Goal: Contribute content

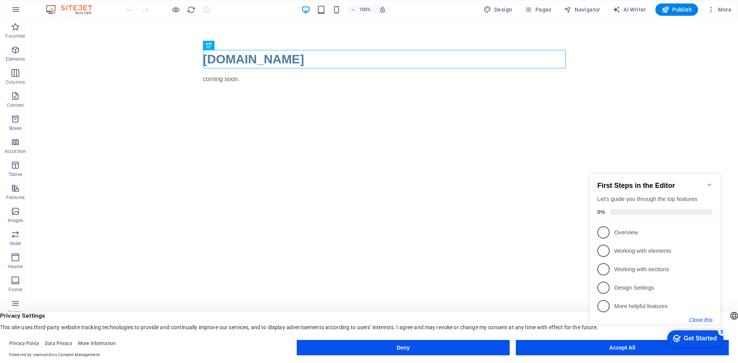
click at [703, 321] on button "Close this" at bounding box center [701, 320] width 23 height 6
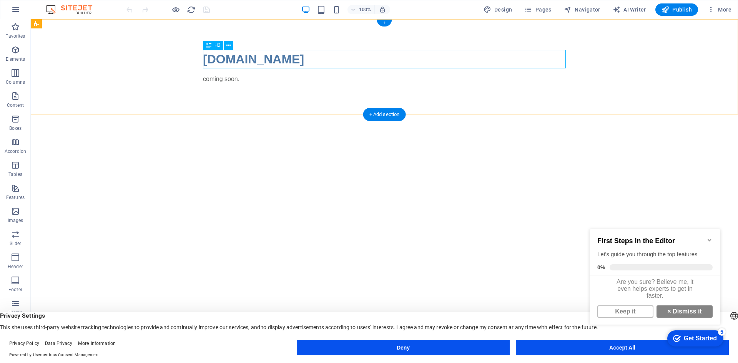
click at [312, 60] on div "[DOMAIN_NAME]" at bounding box center [384, 59] width 363 height 18
click at [227, 78] on div "coming soon." at bounding box center [384, 79] width 363 height 9
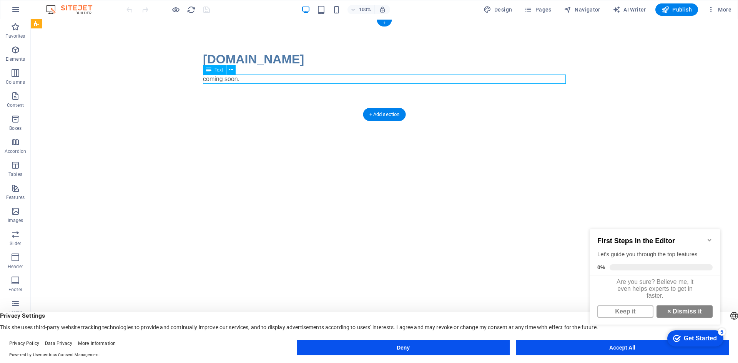
click at [268, 78] on div "coming soon." at bounding box center [384, 79] width 363 height 9
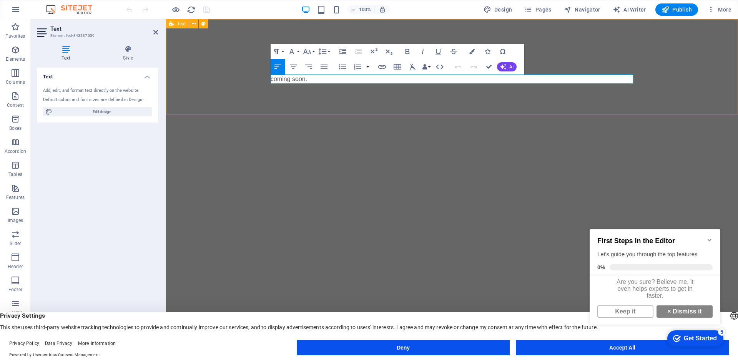
click at [268, 78] on div "dimhalodesigns.com coming soon." at bounding box center [452, 66] width 572 height 95
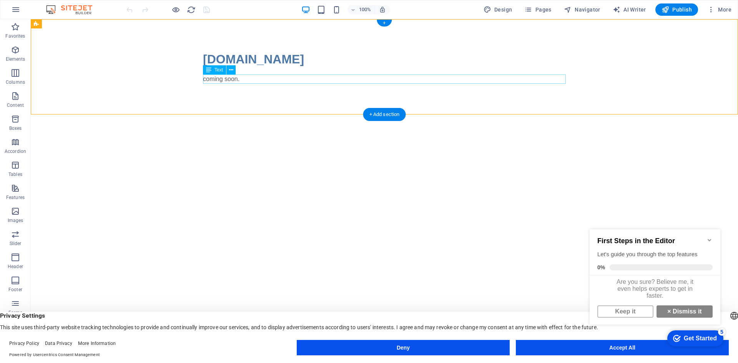
click at [293, 78] on div "coming soon." at bounding box center [384, 79] width 363 height 9
click at [217, 68] on span "Text" at bounding box center [219, 70] width 8 height 5
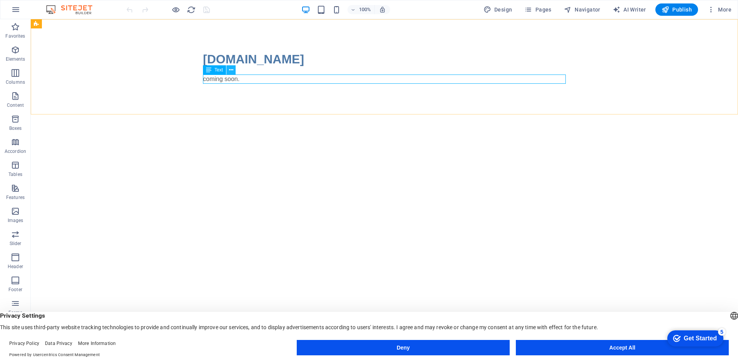
click at [232, 72] on icon at bounding box center [231, 70] width 4 height 8
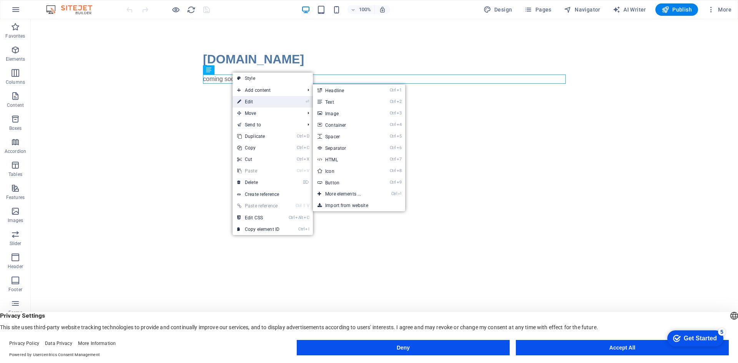
click at [255, 102] on link "⏎ Edit" at bounding box center [259, 102] width 52 height 12
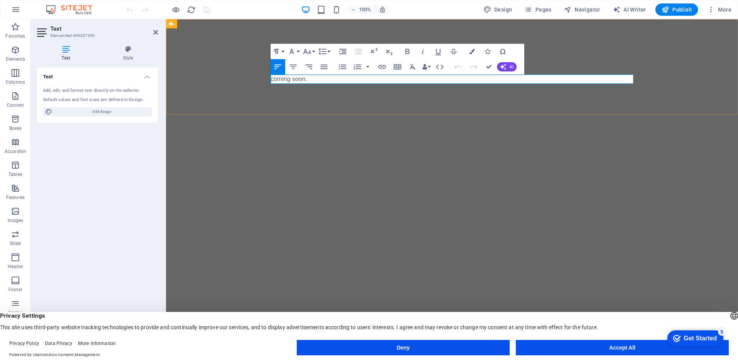
click at [327, 78] on p "coming soon." at bounding box center [452, 79] width 363 height 9
click at [383, 66] on icon "button" at bounding box center [382, 66] width 9 height 9
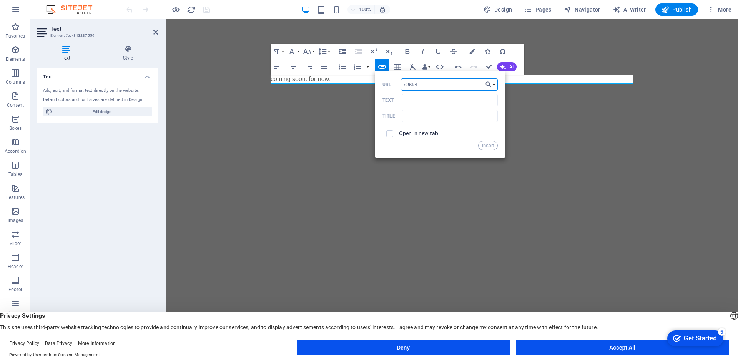
drag, startPoint x: 439, startPoint y: 85, endPoint x: 389, endPoint y: 74, distance: 50.8
click at [389, 74] on div "Back Choose Link Home Legal Notice Privacy Choose file ... c36fef URL Text Titl…" at bounding box center [440, 114] width 131 height 87
paste input "https://toys2sell.com/index.php?route=vendor/vendor_profile&vendor_id=33"
type input "https://toys2sell.com/index.php?route=vendor/vendor_profile&vendor_id=33"
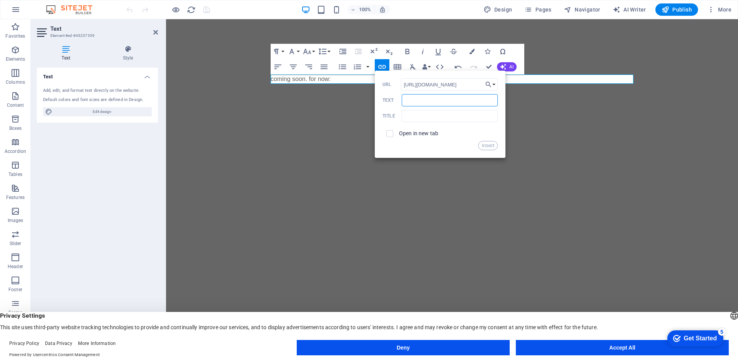
click at [411, 102] on input "Text" at bounding box center [450, 100] width 96 height 12
type input "check out some trucks"
click at [390, 133] on input "checkbox" at bounding box center [388, 132] width 7 height 7
checkbox input "true"
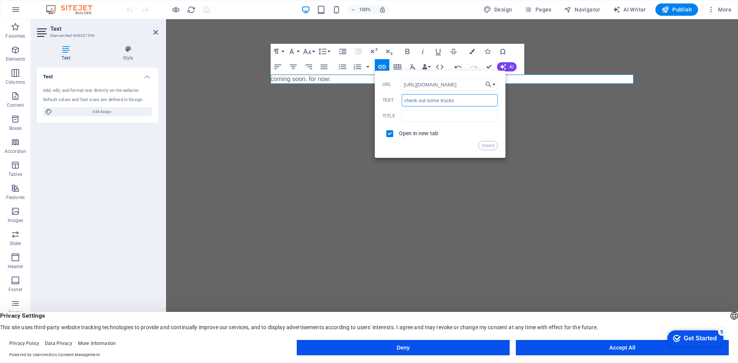
click at [470, 97] on input "check out some trucks" at bounding box center [450, 100] width 96 height 12
type input "check out some trucks."
click at [491, 147] on button "Insert" at bounding box center [488, 145] width 20 height 9
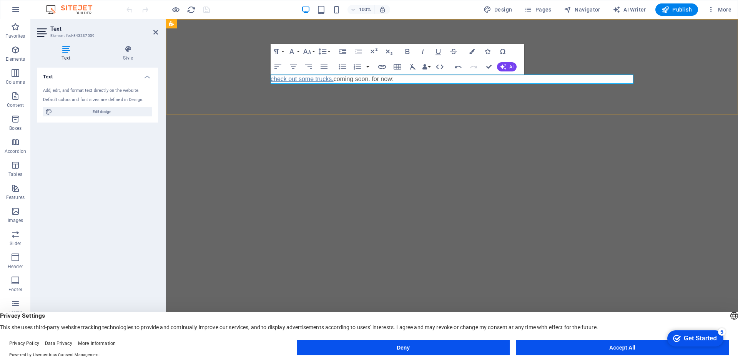
click at [333, 78] on link "check out some trucks." at bounding box center [302, 79] width 63 height 7
drag, startPoint x: 335, startPoint y: 80, endPoint x: 267, endPoint y: 78, distance: 67.7
click at [267, 78] on div "dimhalodesigns.com check out some trucks. coming soon. for now: ​" at bounding box center [452, 66] width 572 height 95
click at [275, 79] on link "check out some trucks." at bounding box center [302, 79] width 63 height 7
click at [300, 65] on icon "button" at bounding box center [302, 64] width 5 height 5
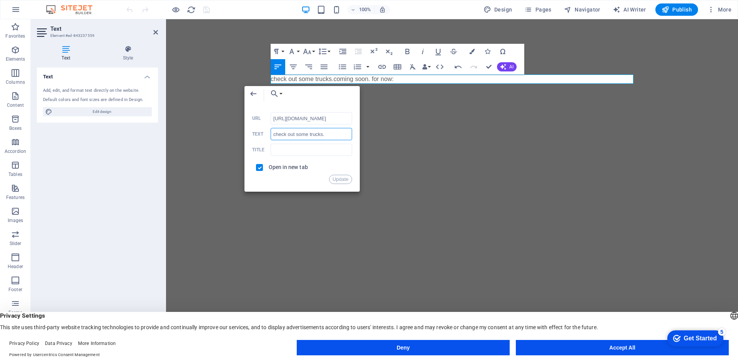
click at [273, 132] on input "check out some trucks." at bounding box center [312, 134] width 82 height 12
type input "coming soon. for now, check out some trucks."
drag, startPoint x: 461, startPoint y: 156, endPoint x: 431, endPoint y: 125, distance: 43.2
click at [340, 179] on button "Update" at bounding box center [340, 179] width 23 height 9
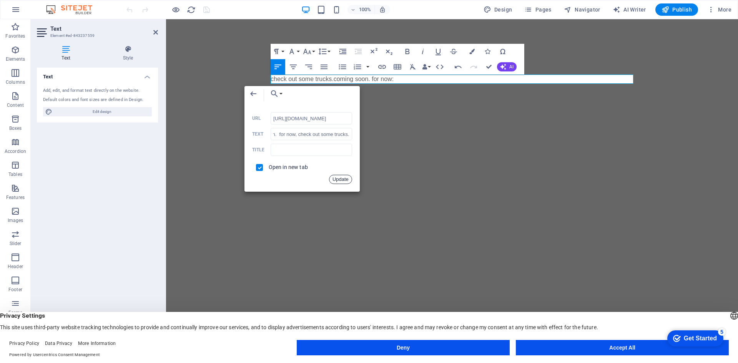
scroll to position [0, 0]
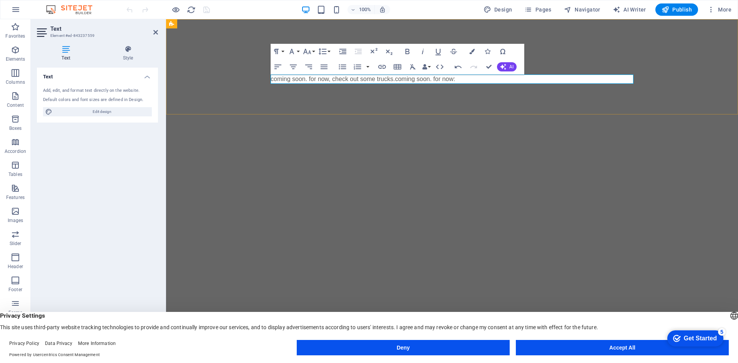
click at [465, 78] on p "coming soon. for now, check out some trucks. coming soon. for now: ​" at bounding box center [452, 79] width 363 height 9
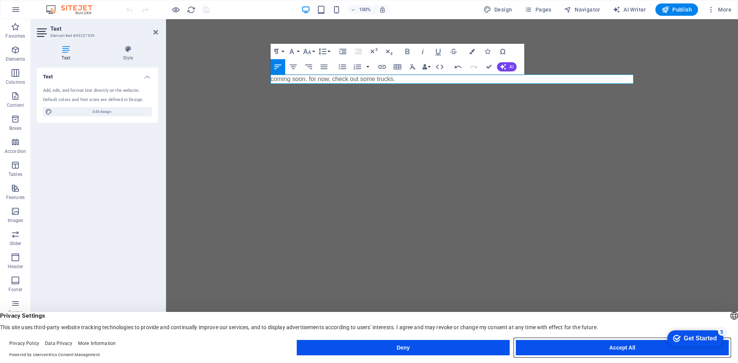
click at [623, 350] on button "Accept All" at bounding box center [622, 347] width 213 height 15
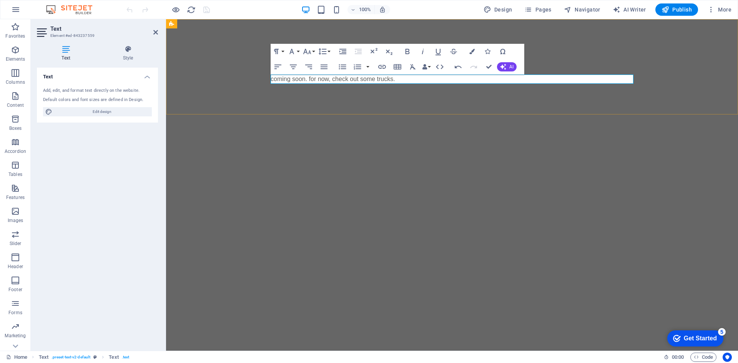
click at [419, 79] on p "coming soon. for now, check out some trucks." at bounding box center [452, 79] width 363 height 9
click at [675, 6] on span "Publish" at bounding box center [677, 10] width 30 height 8
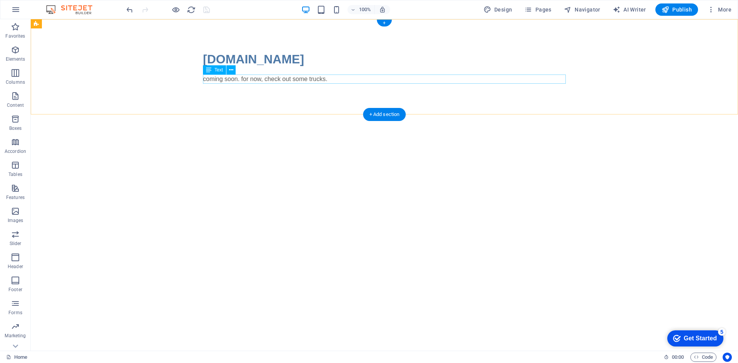
click at [281, 78] on div "coming soon. for now, check out some trucks." at bounding box center [384, 79] width 363 height 9
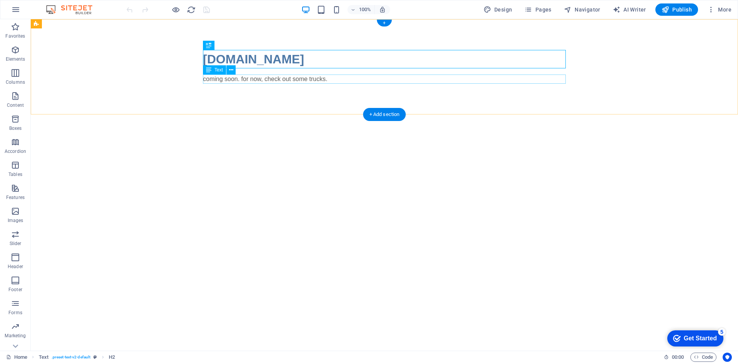
click at [312, 80] on div "coming soon. for now, check out some trucks." at bounding box center [384, 79] width 363 height 9
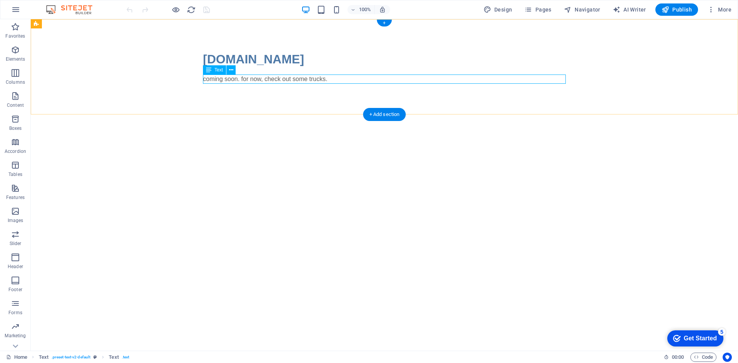
click at [230, 79] on div "coming soon. for now, check out some trucks." at bounding box center [384, 79] width 363 height 9
click at [230, 70] on icon at bounding box center [231, 70] width 4 height 8
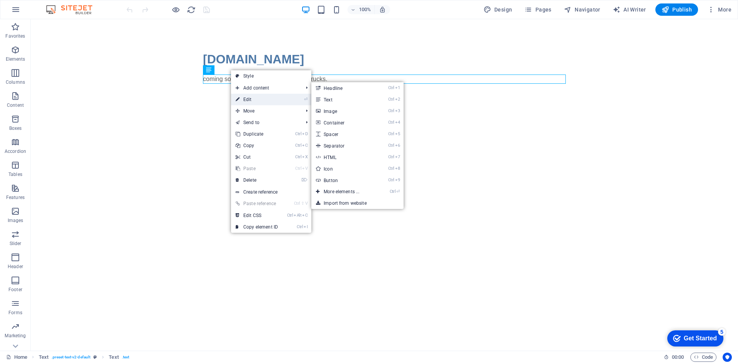
click at [248, 99] on link "⏎ Edit" at bounding box center [257, 100] width 52 height 12
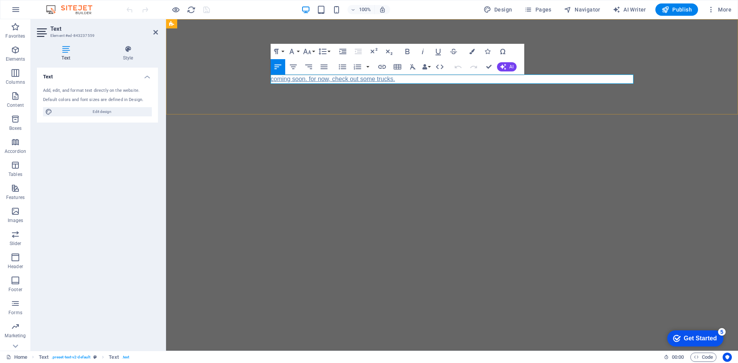
drag, startPoint x: 393, startPoint y: 78, endPoint x: 608, endPoint y: 77, distance: 214.2
click at [393, 78] on link "coming soon. for now, check out some trucks." at bounding box center [333, 79] width 125 height 7
click at [678, 9] on span "Publish" at bounding box center [677, 10] width 30 height 8
